Goal: Information Seeking & Learning: Learn about a topic

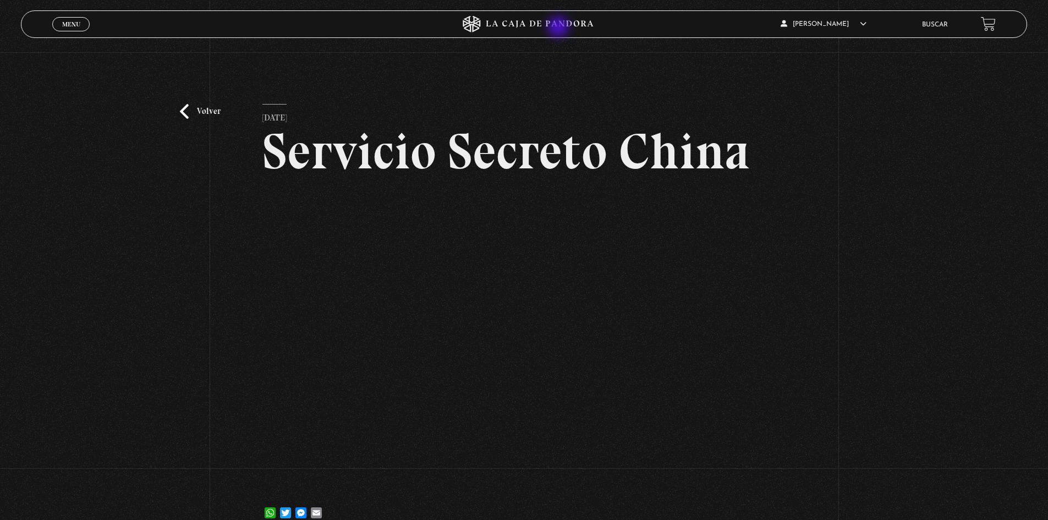
click at [546, 23] on icon at bounding box center [524, 24] width 315 height 16
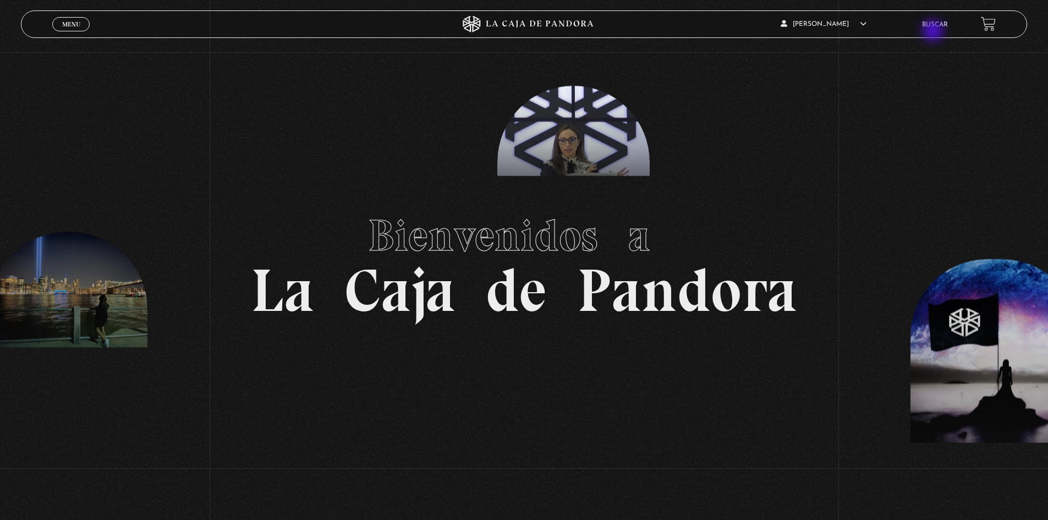
click at [934, 32] on li "Buscar" at bounding box center [935, 24] width 26 height 17
click at [937, 30] on li "Buscar" at bounding box center [935, 24] width 26 height 17
click at [934, 25] on link "Buscar" at bounding box center [935, 24] width 26 height 7
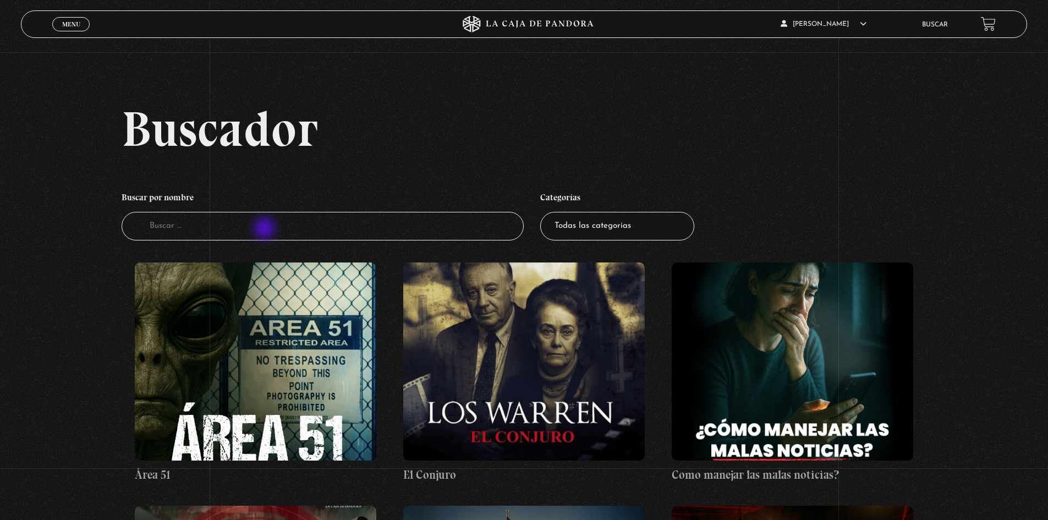
click at [266, 229] on input "Buscador" at bounding box center [323, 226] width 403 height 29
type input "febrero"
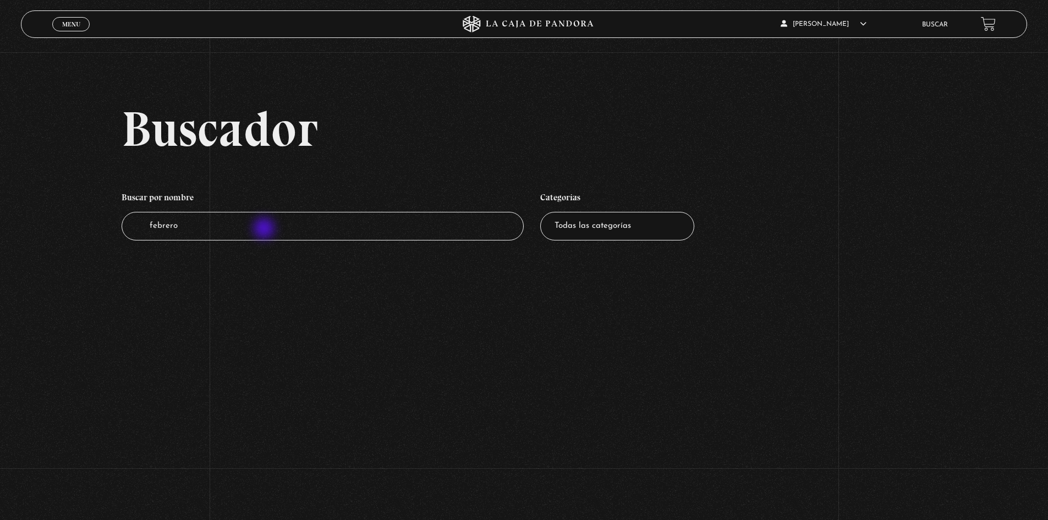
click at [265, 229] on input "febrero" at bounding box center [323, 226] width 403 height 29
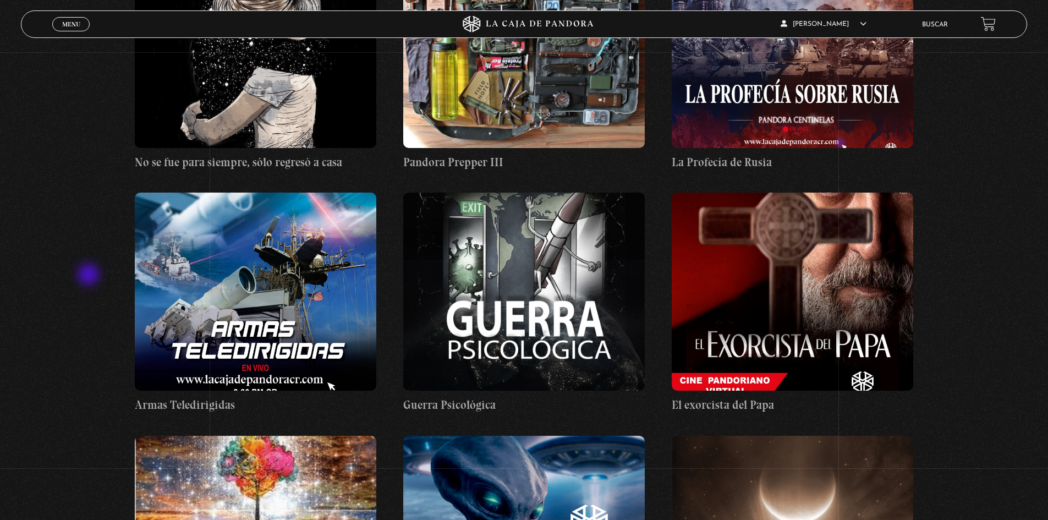
scroll to position [11384, 0]
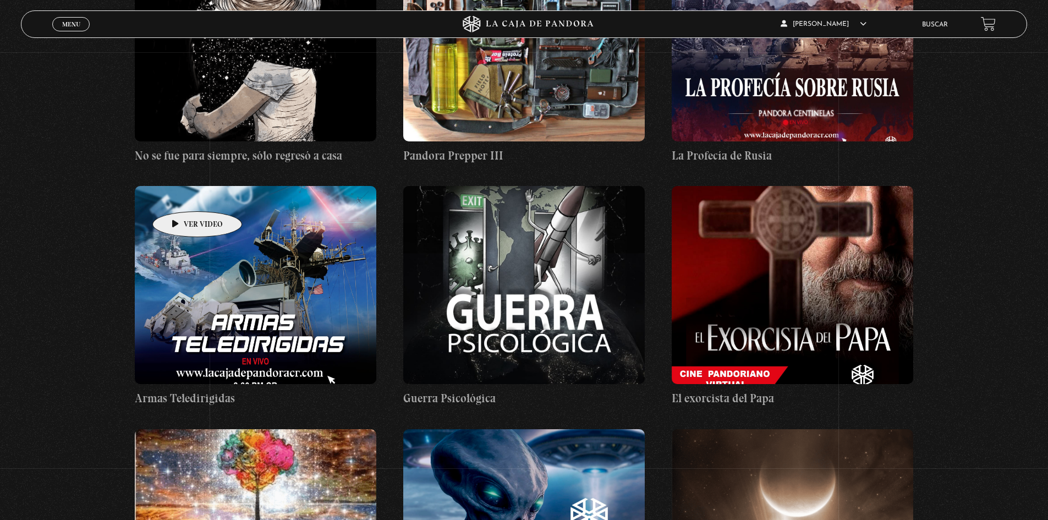
click at [184, 189] on figure at bounding box center [255, 285] width 241 height 198
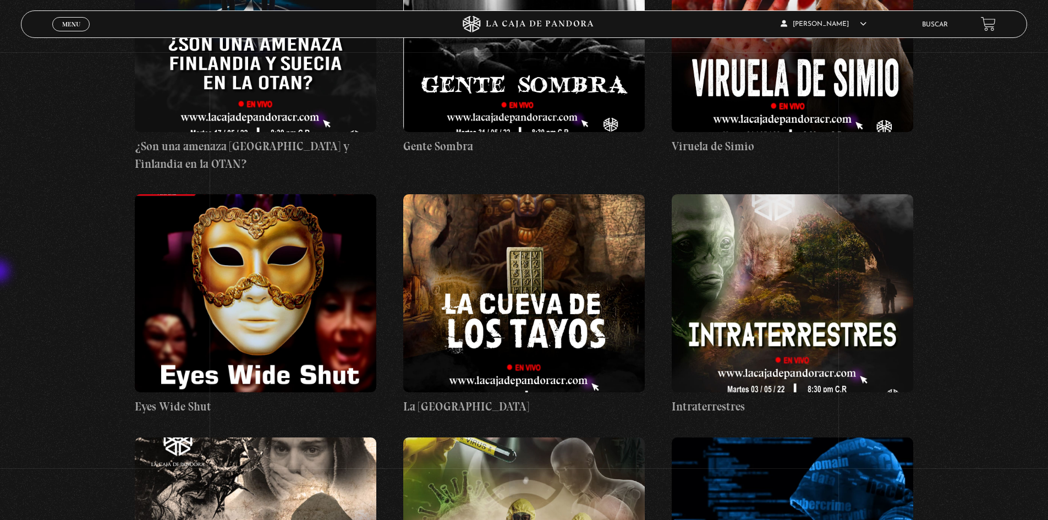
scroll to position [20513, 0]
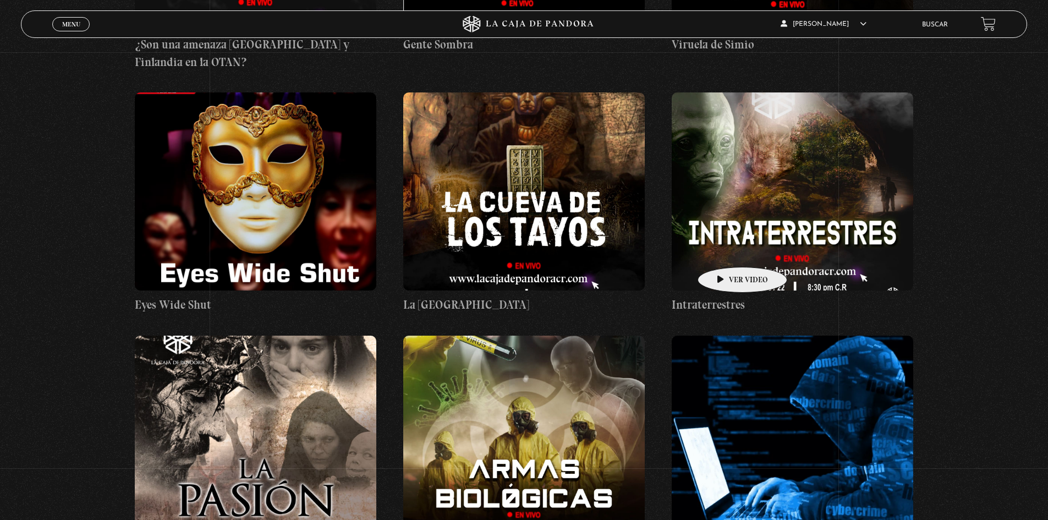
click at [725, 335] on figure at bounding box center [792, 434] width 241 height 198
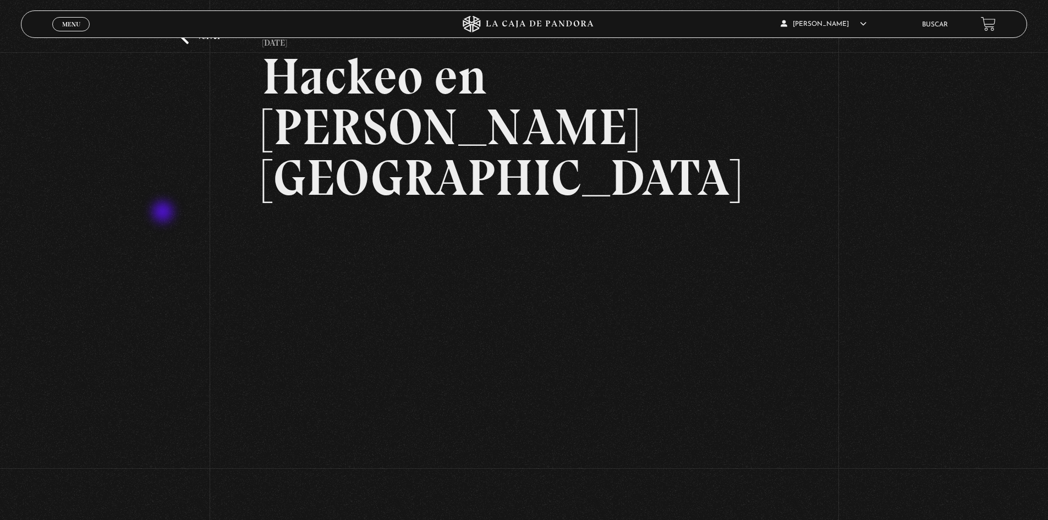
scroll to position [55, 0]
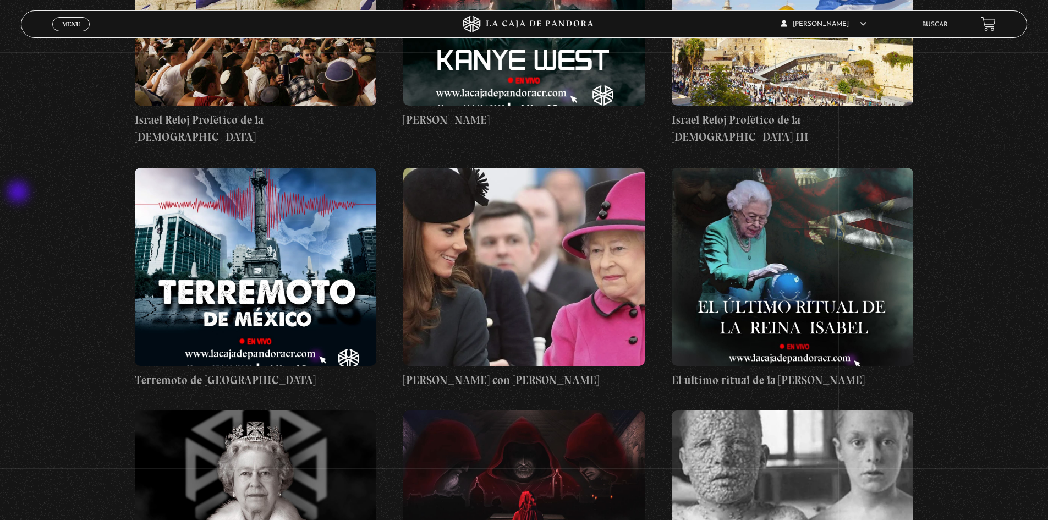
scroll to position [18919, 0]
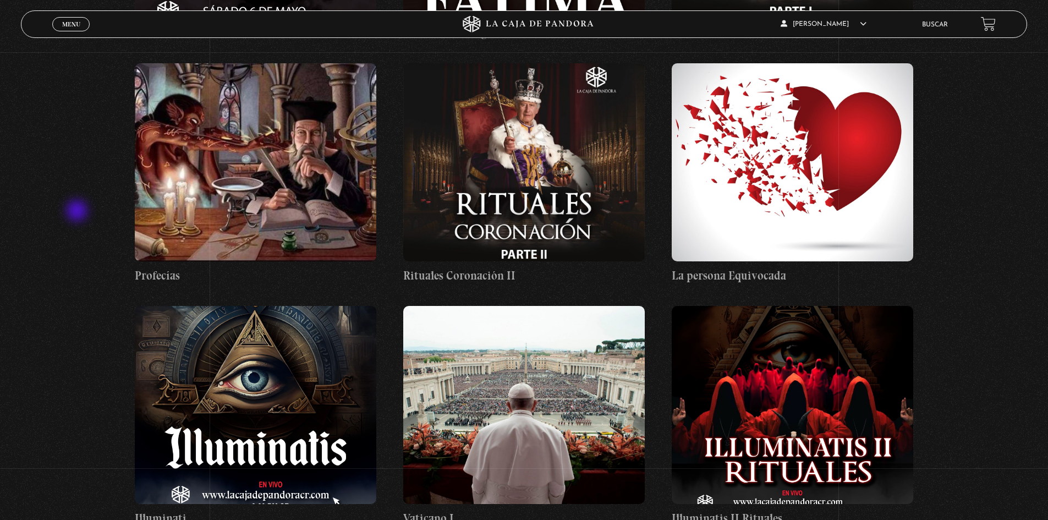
scroll to position [13199, 0]
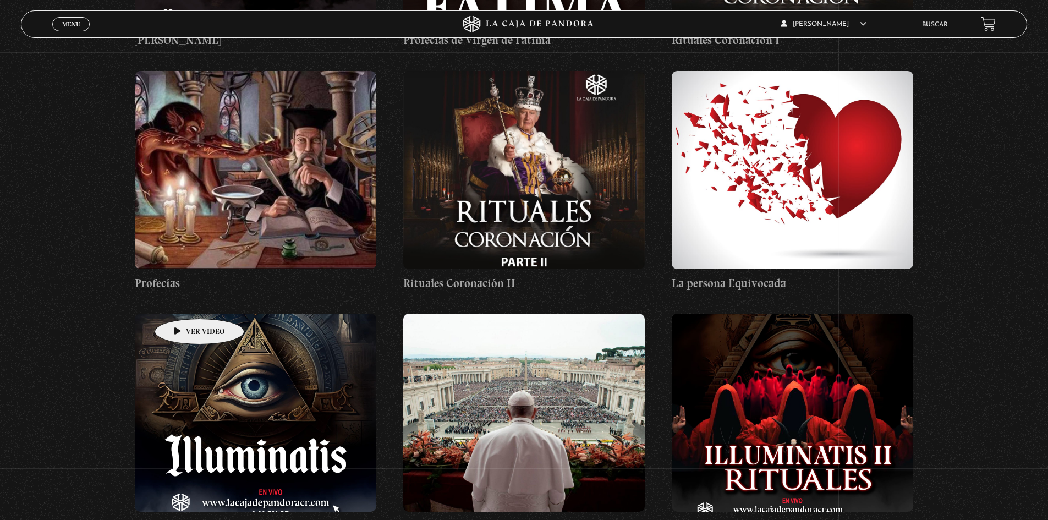
click at [182, 313] on figure at bounding box center [255, 412] width 241 height 198
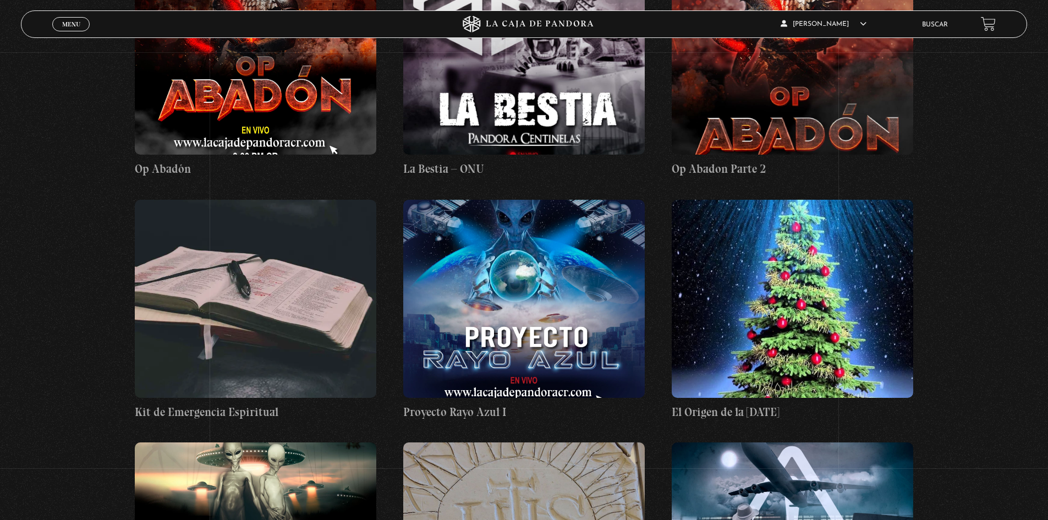
scroll to position [12044, 0]
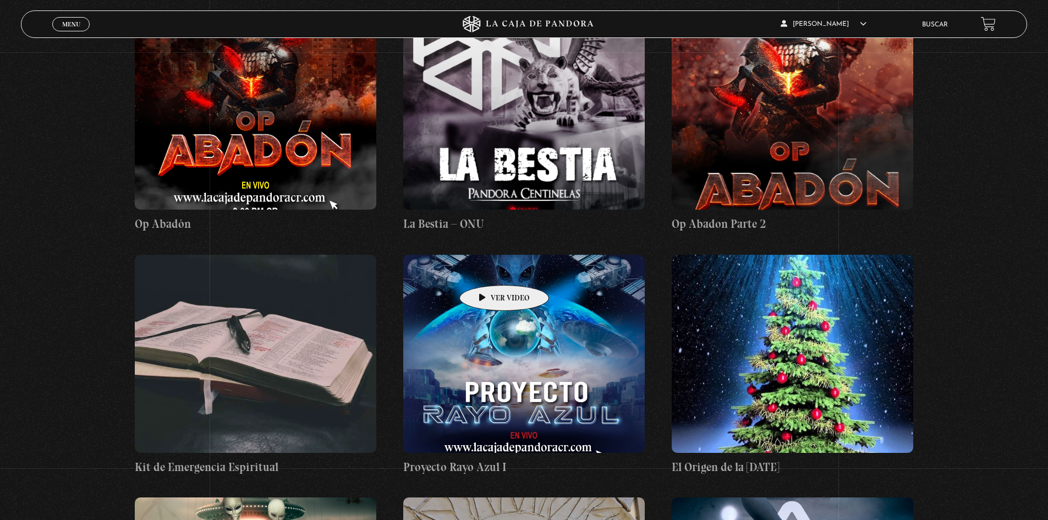
click at [487, 268] on figure at bounding box center [523, 354] width 241 height 198
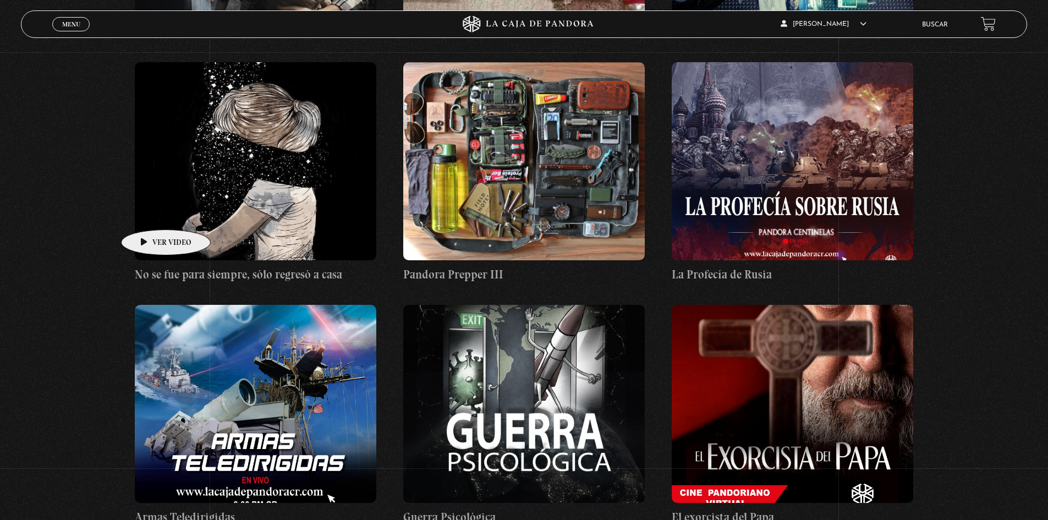
scroll to position [11219, 0]
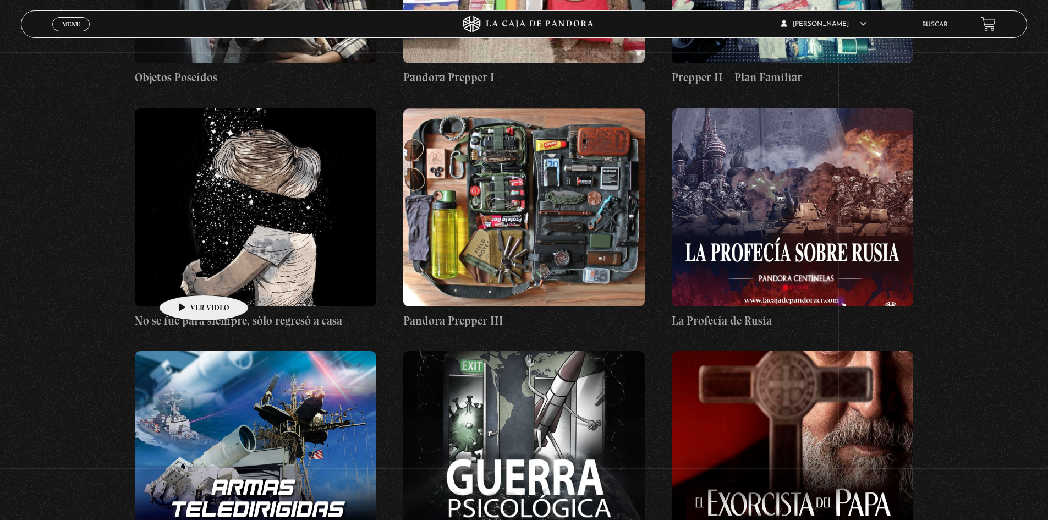
click at [186, 351] on figure at bounding box center [255, 450] width 241 height 198
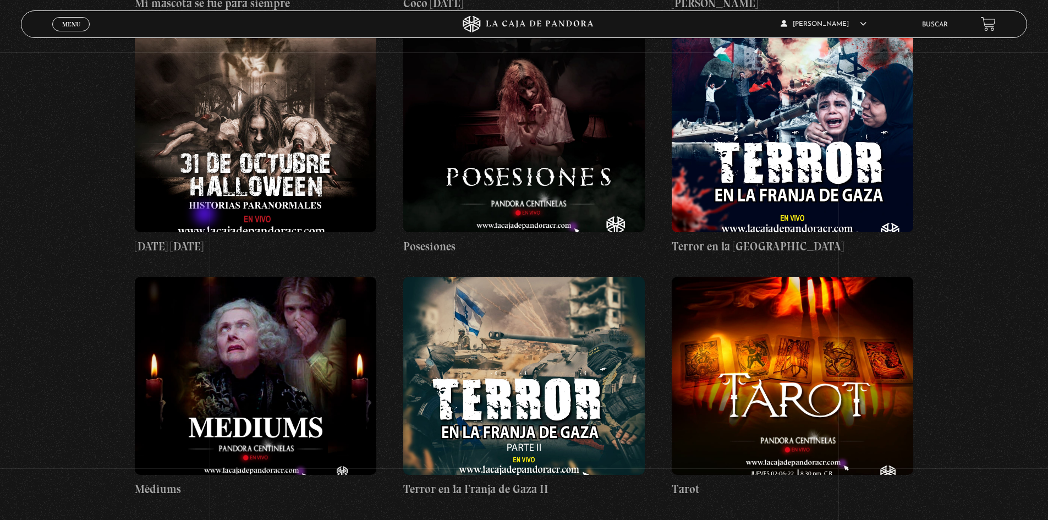
scroll to position [9734, 0]
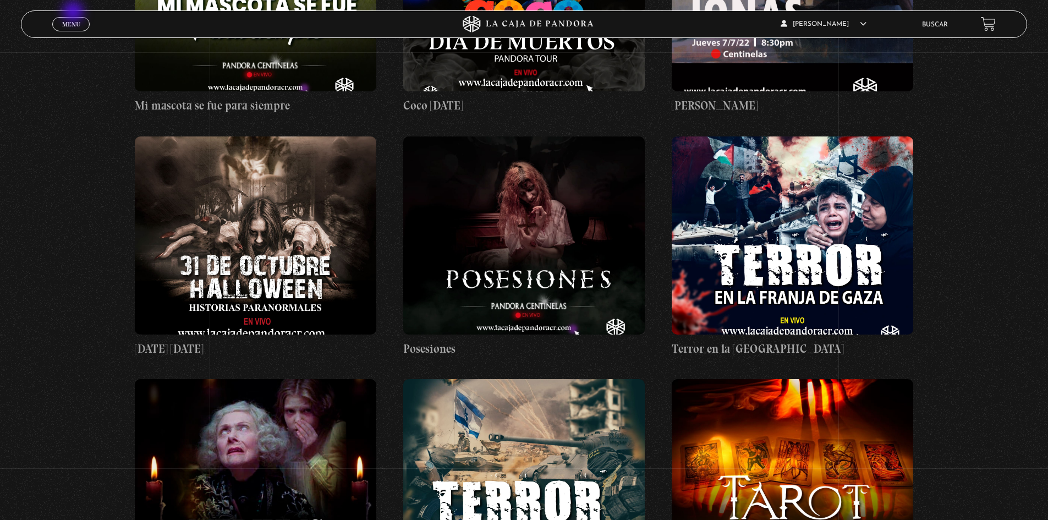
click at [74, 13] on div "Menu Cerrar" at bounding box center [209, 24] width 315 height 26
click at [74, 18] on link "Menu Cerrar" at bounding box center [70, 24] width 37 height 14
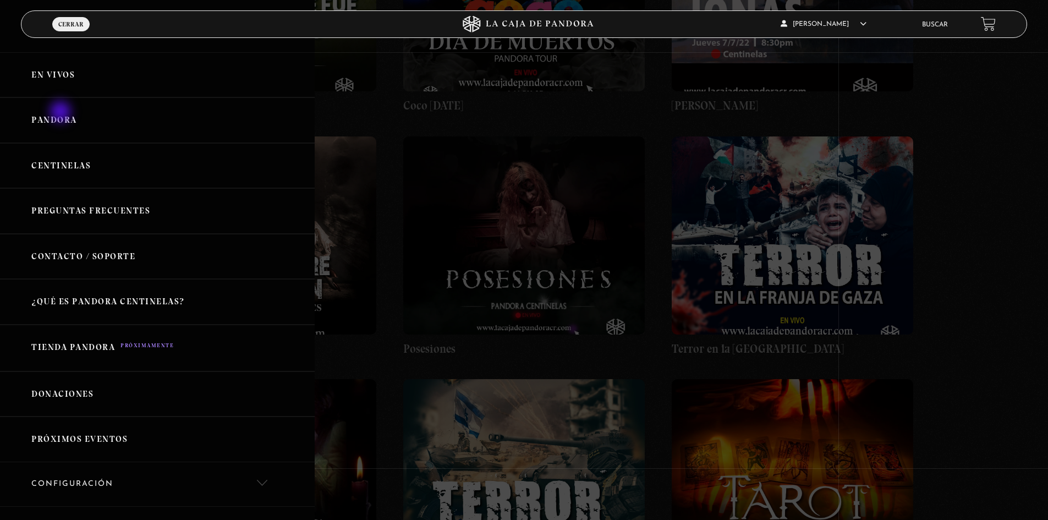
click at [62, 113] on link "Pandora" at bounding box center [157, 120] width 315 height 46
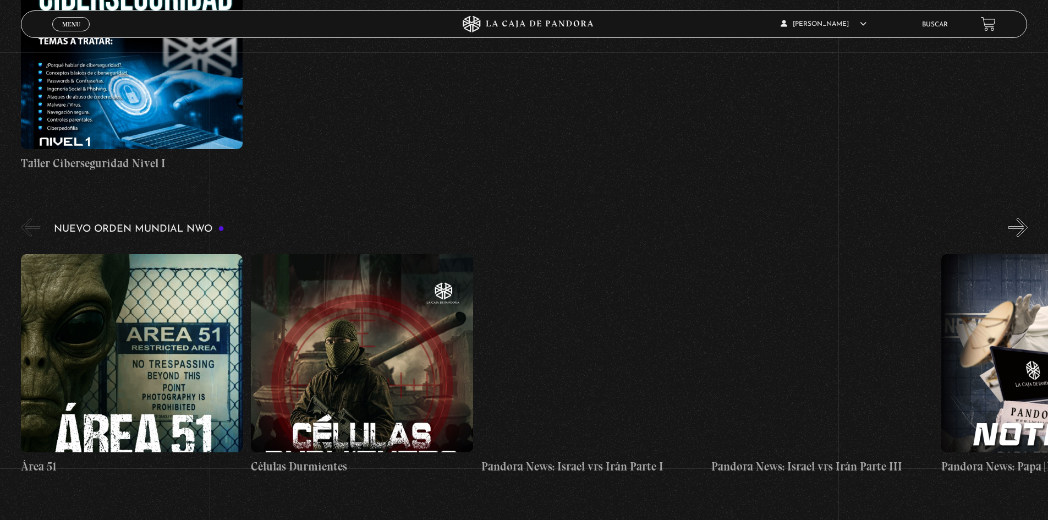
scroll to position [715, 0]
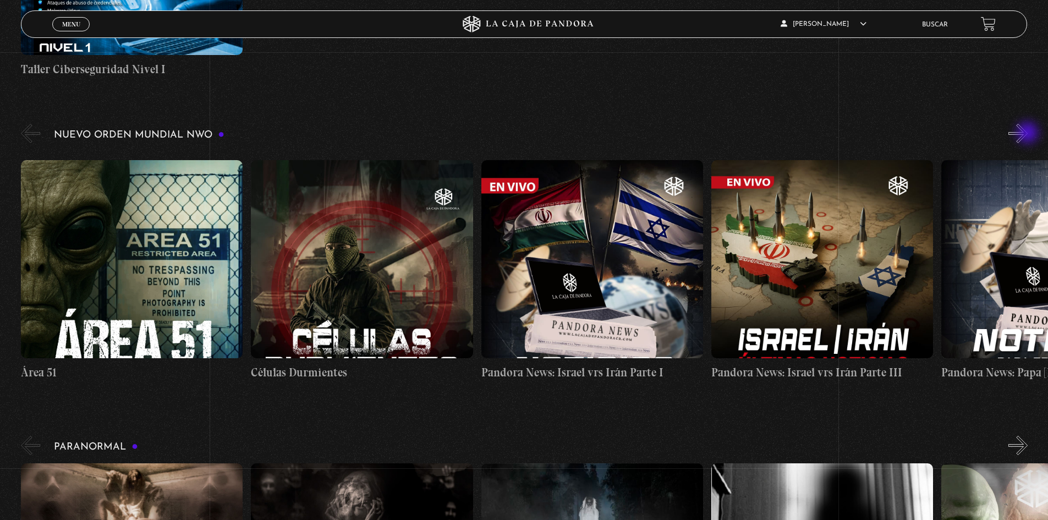
click at [1027, 134] on button "»" at bounding box center [1017, 133] width 19 height 19
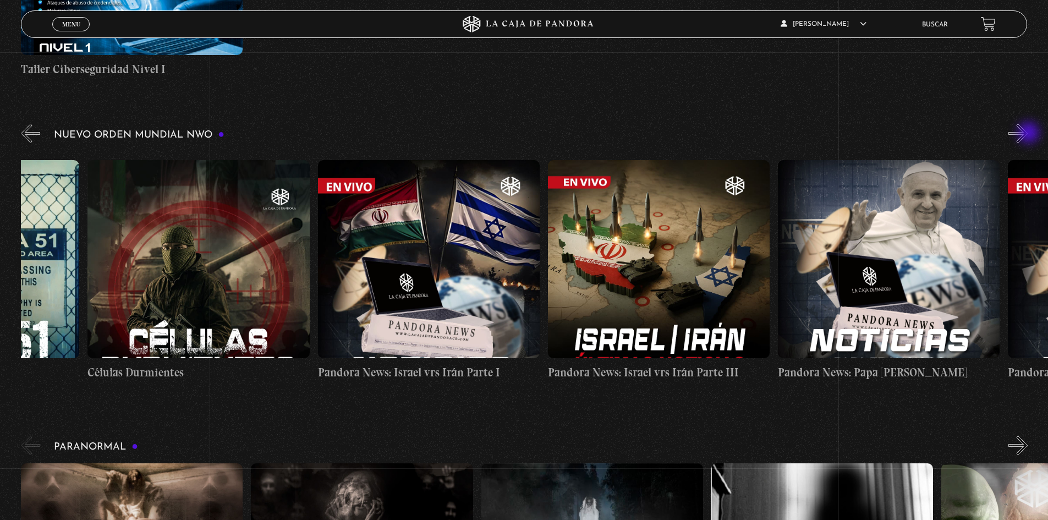
click at [1027, 134] on button "»" at bounding box center [1017, 133] width 19 height 19
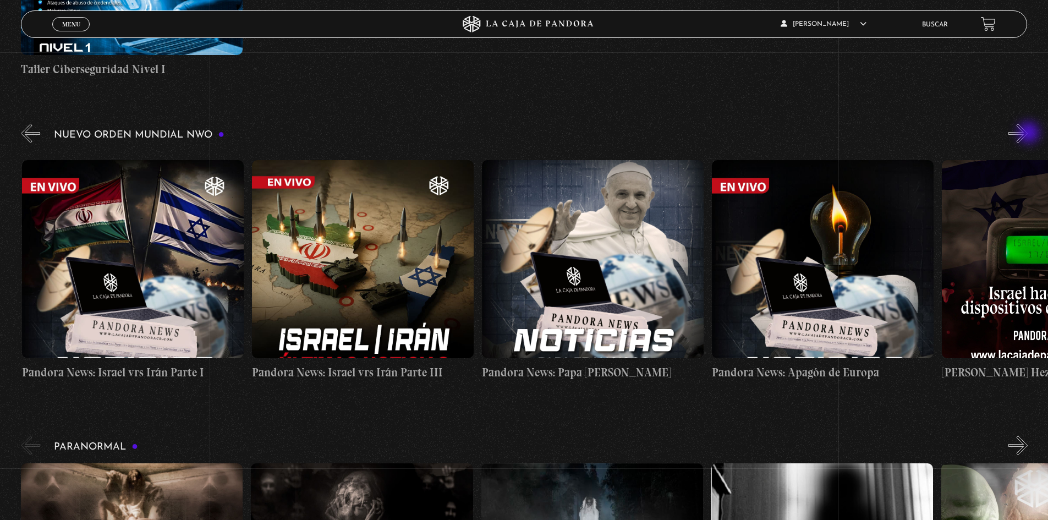
click at [1027, 134] on button "»" at bounding box center [1017, 133] width 19 height 19
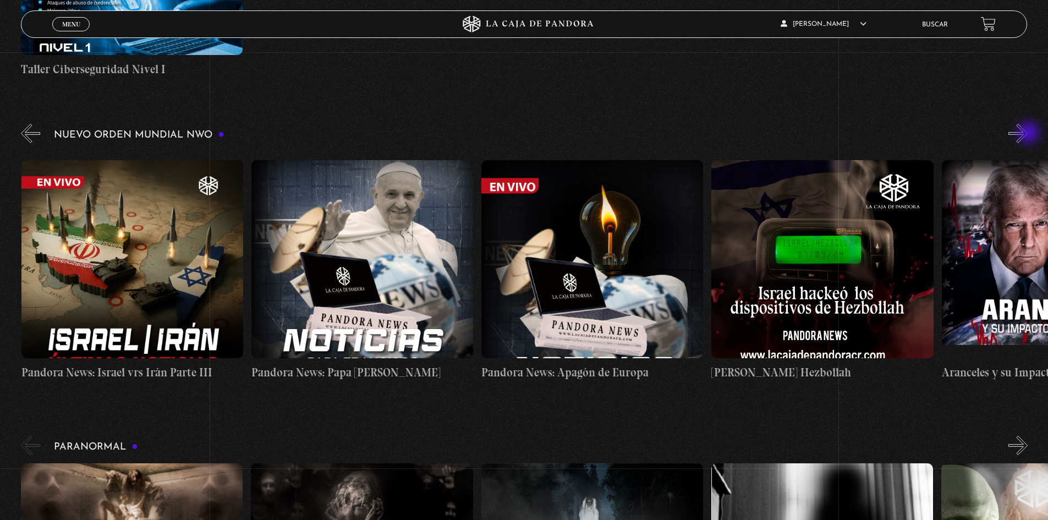
click at [1027, 134] on button "»" at bounding box center [1017, 133] width 19 height 19
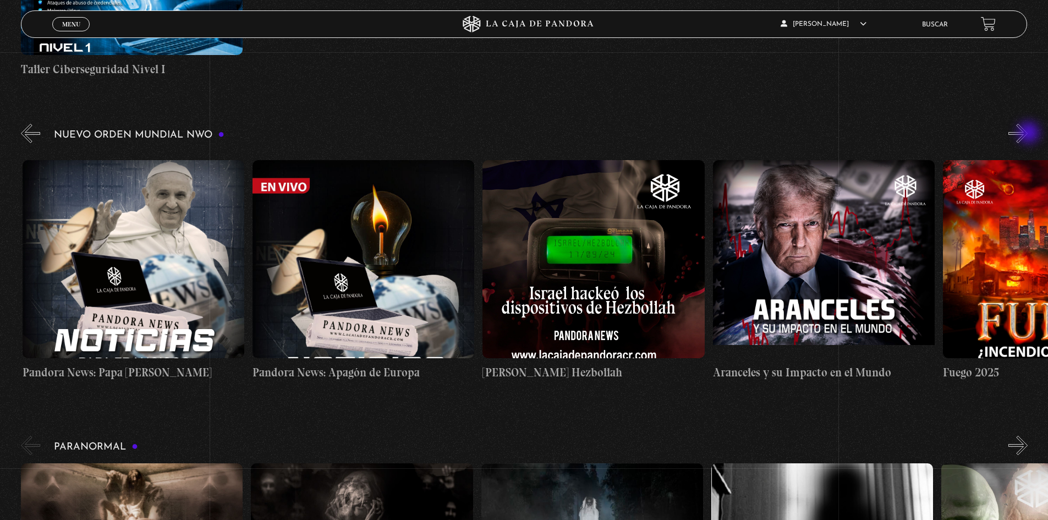
click at [1027, 134] on button "»" at bounding box center [1017, 133] width 19 height 19
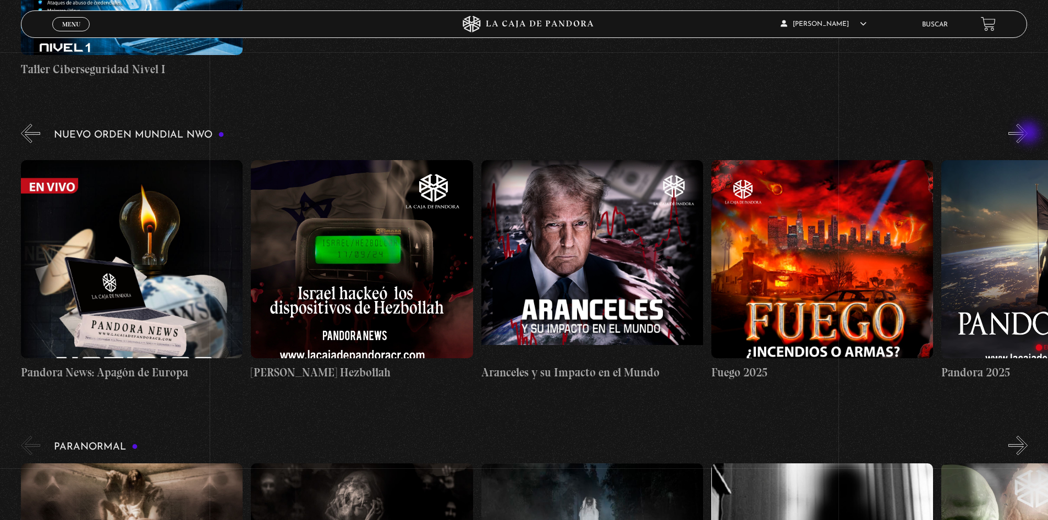
click at [1027, 134] on button "»" at bounding box center [1017, 133] width 19 height 19
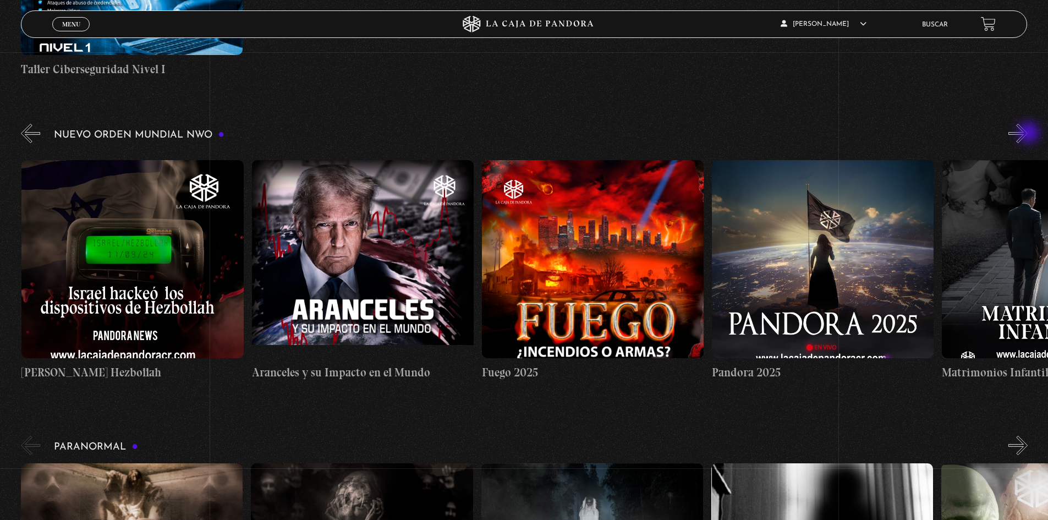
scroll to position [0, 1380]
click at [383, 223] on figure at bounding box center [362, 259] width 222 height 198
click at [367, 274] on figure at bounding box center [362, 259] width 222 height 198
